Goal: Task Accomplishment & Management: Manage account settings

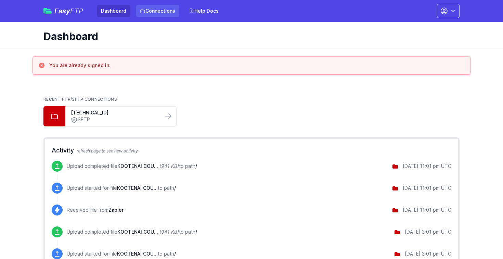
click at [166, 13] on link "Connections" at bounding box center [157, 11] width 43 height 12
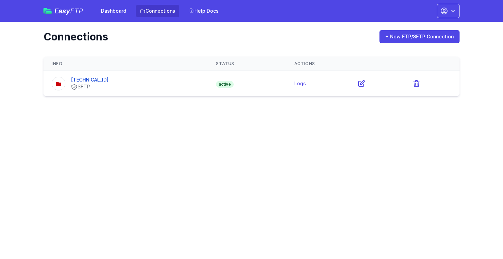
click at [112, 82] on div "[TECHNICAL_ID] SFTP" at bounding box center [126, 83] width 148 height 14
click at [359, 84] on icon at bounding box center [362, 83] width 6 height 6
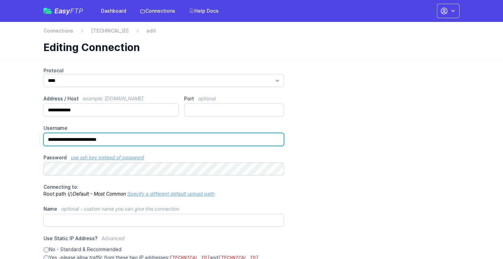
type input "**********"
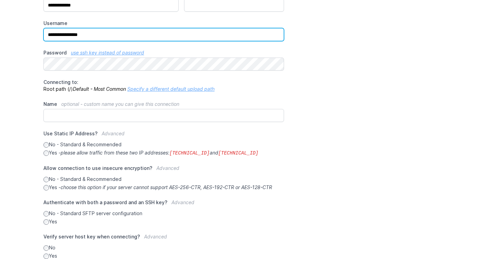
scroll to position [151, 0]
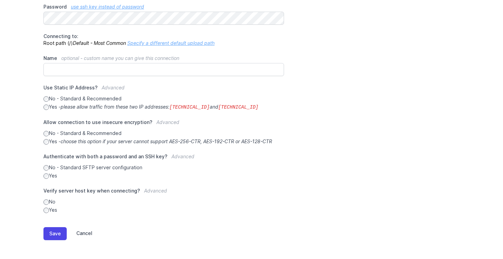
click at [84, 232] on link "Cancel" at bounding box center [80, 233] width 26 height 13
